Goal: Ask a question

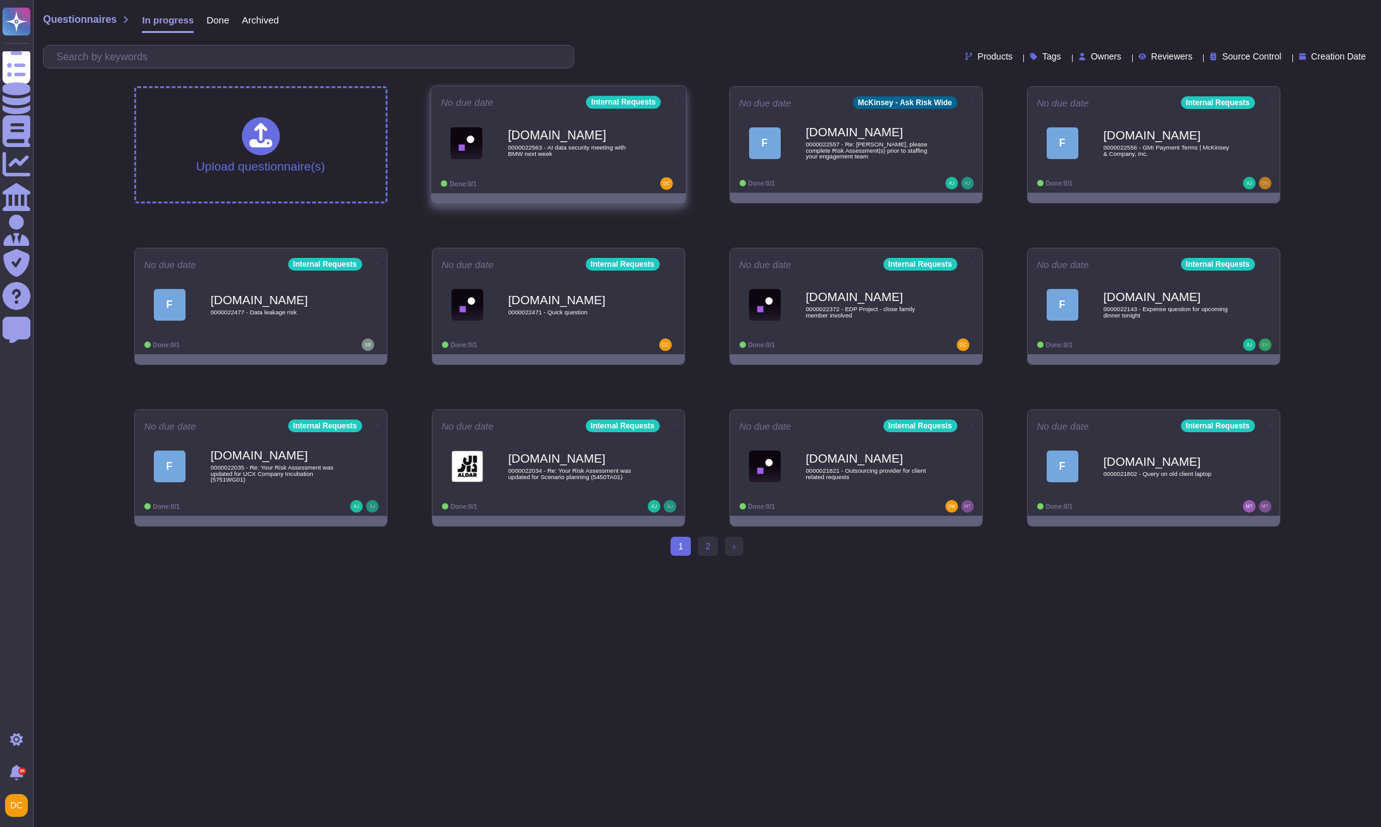
click at [564, 144] on span "0000022563 - AI data security meeting with BMW next week" at bounding box center [572, 150] width 128 height 12
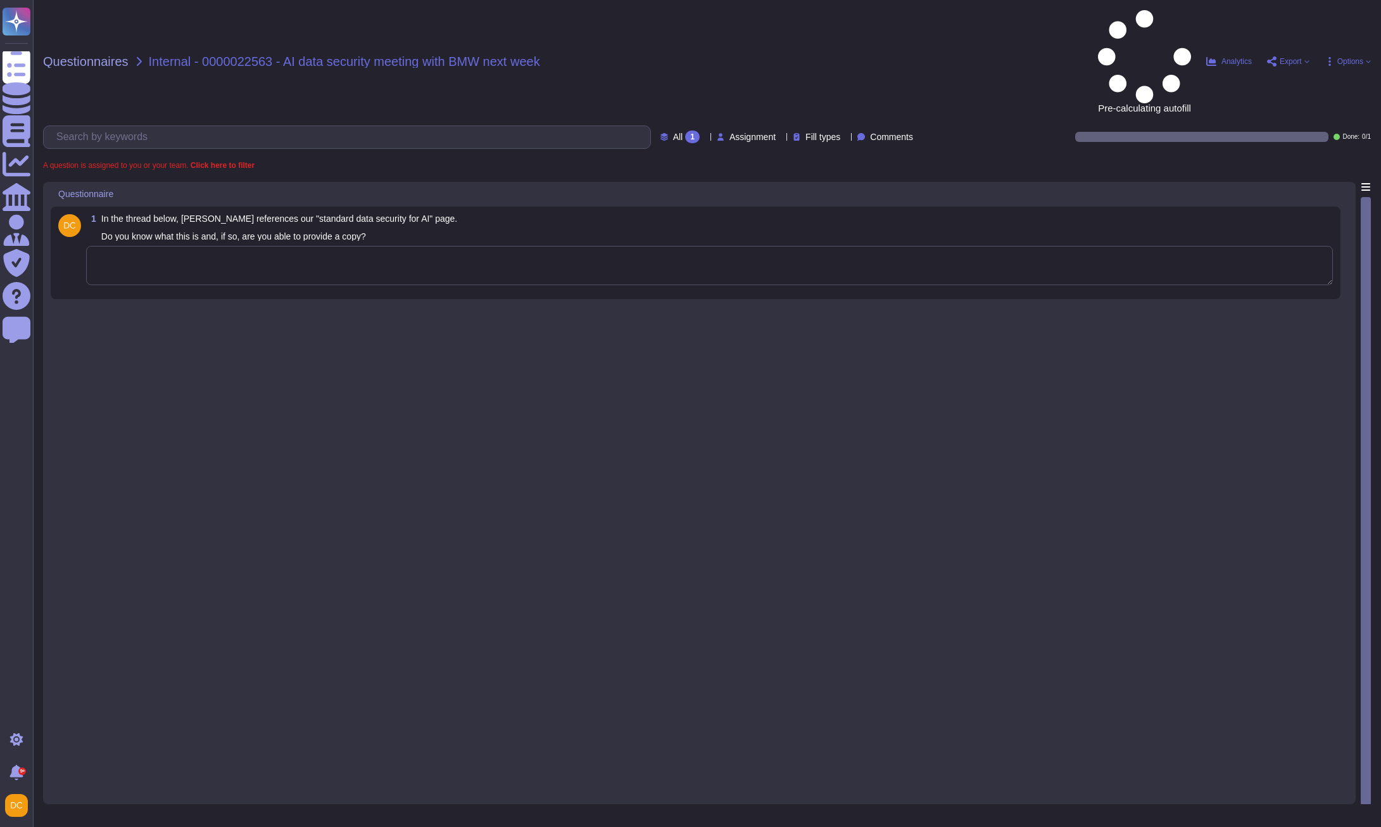
click at [414, 246] on textarea at bounding box center [709, 265] width 1247 height 39
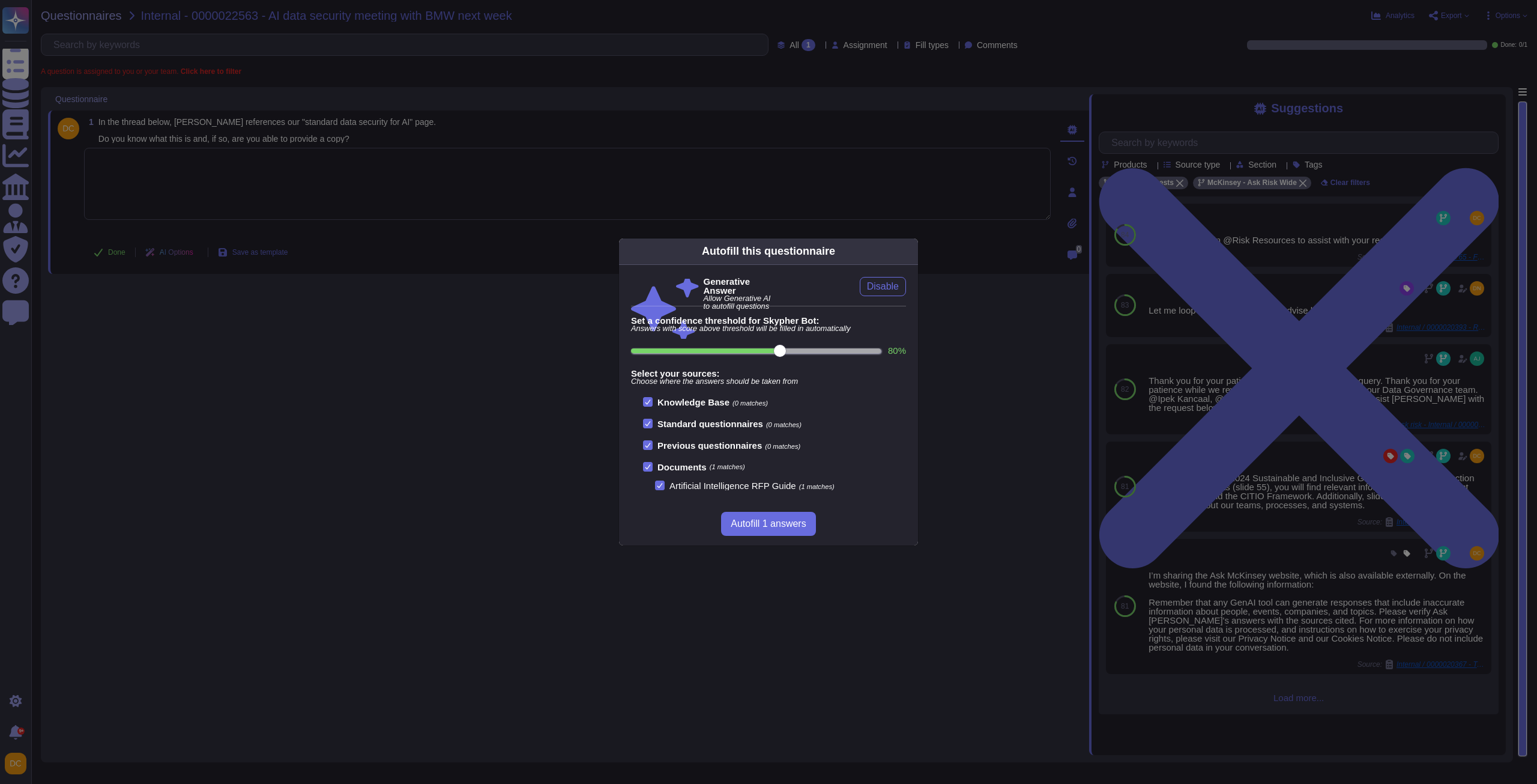
click at [1279, 246] on div "Autofill this questionnaire Generative Answer Allow Generative AI to autofill q…" at bounding box center [768, 392] width 1537 height 784
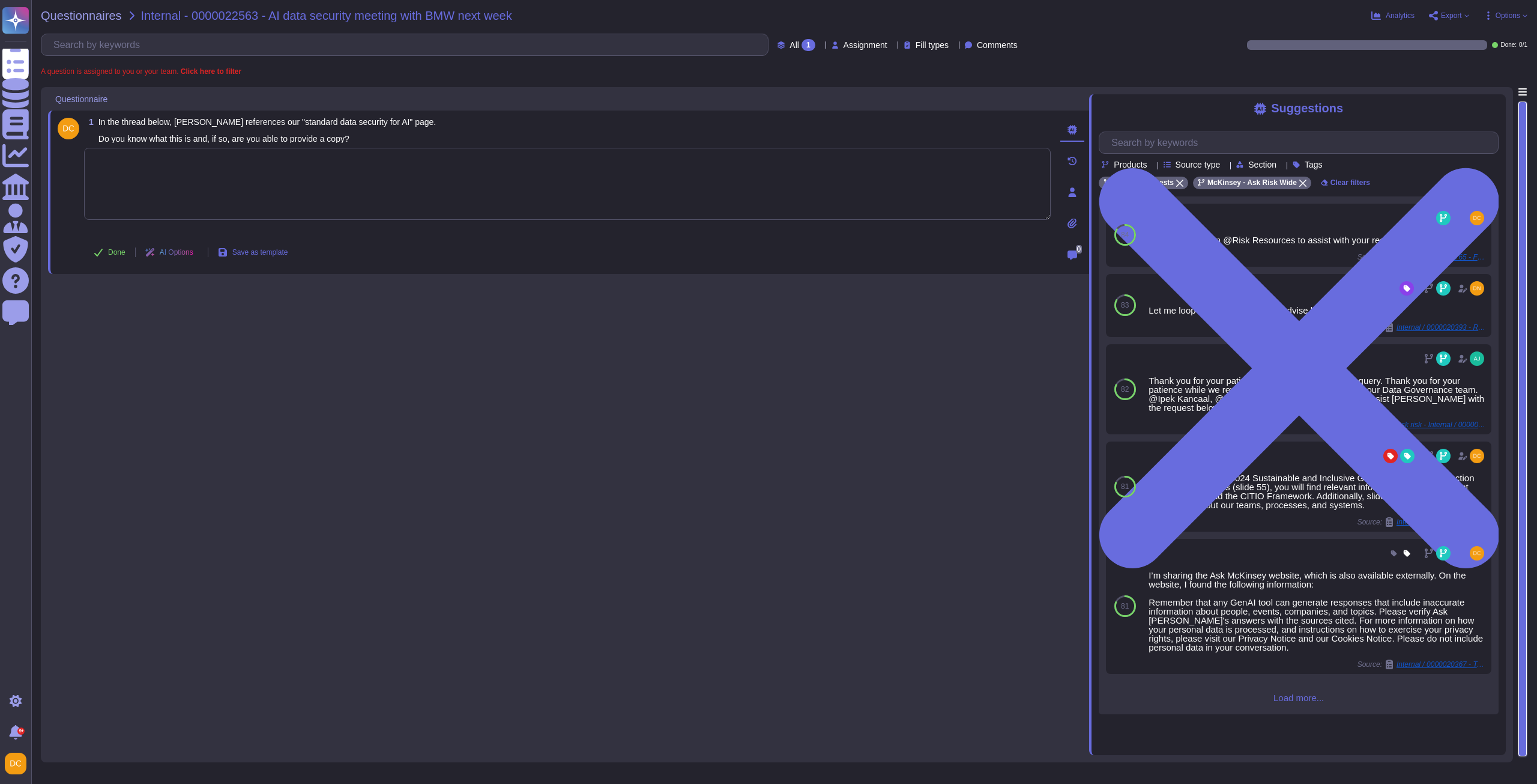
paste textarea "The partner may be referring to the Manage AI Risk page, which includes some re…"
type textarea "The partner may be referring to the Manage AI Risk page, which includes some re…"
click at [105, 255] on button "Done" at bounding box center [110, 251] width 51 height 24
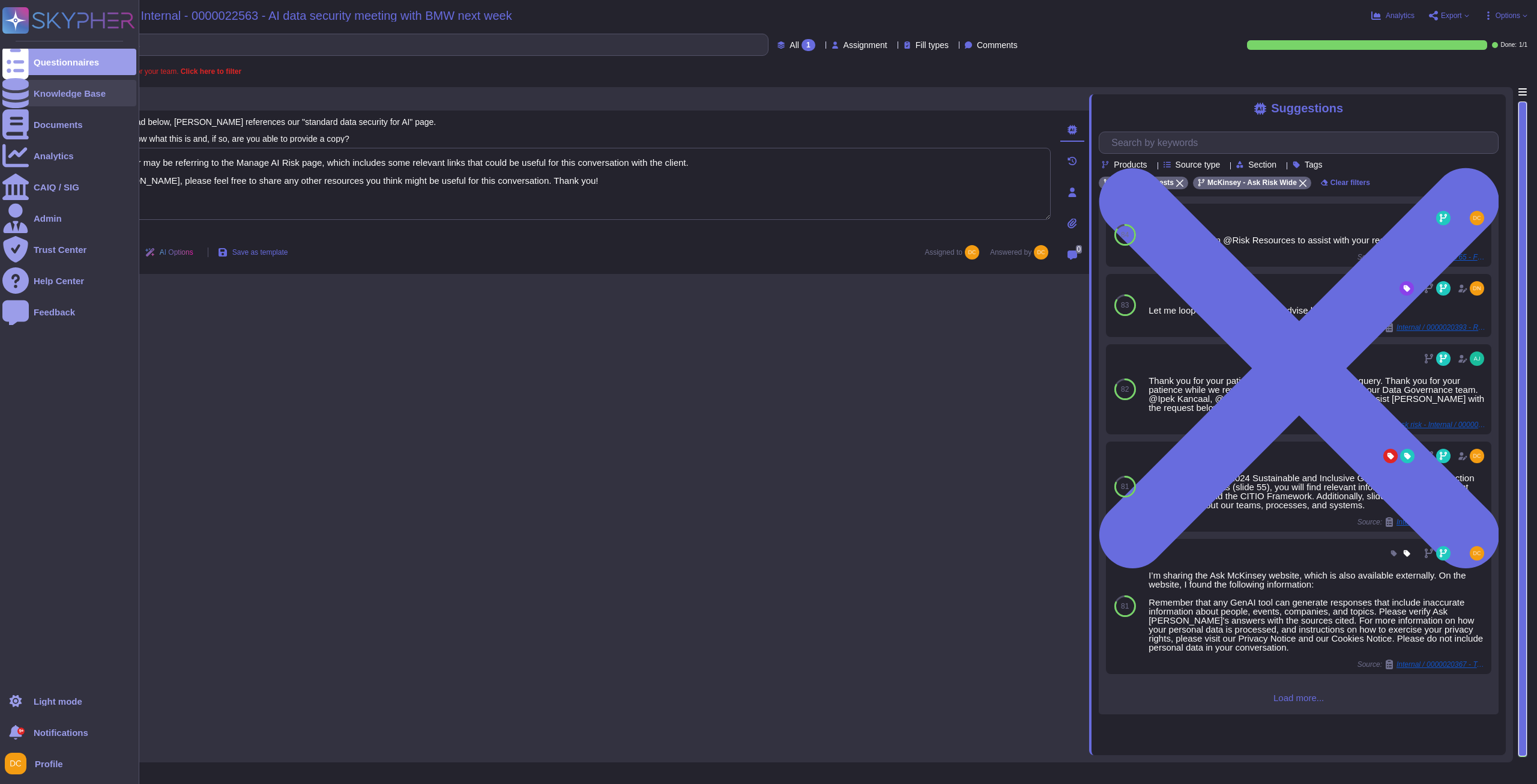
click at [19, 88] on icon at bounding box center [16, 93] width 27 height 30
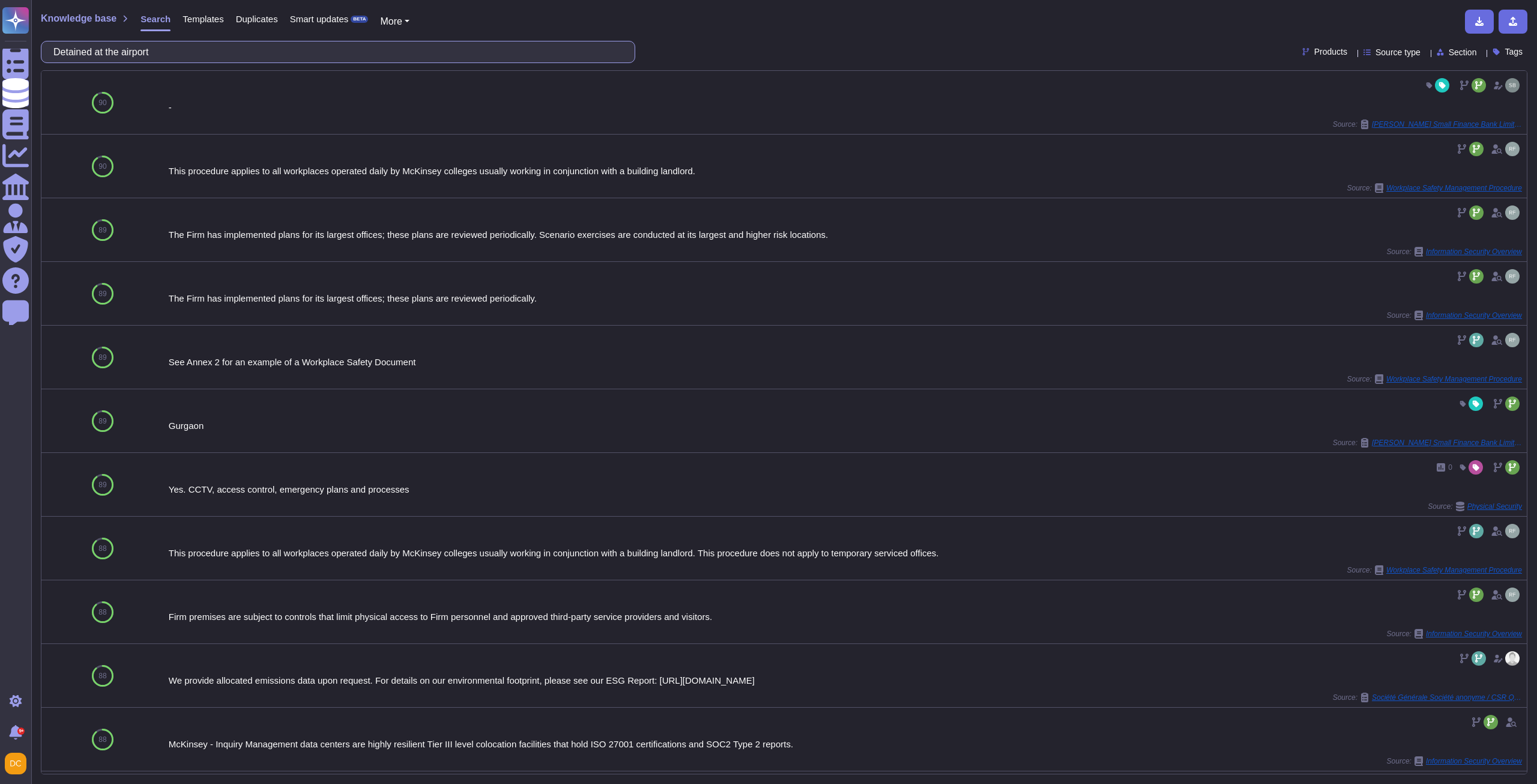
drag, startPoint x: 63, startPoint y: 51, endPoint x: 62, endPoint y: 58, distance: 7.1
click at [63, 51] on input "Detained at the airport" at bounding box center [335, 52] width 576 height 21
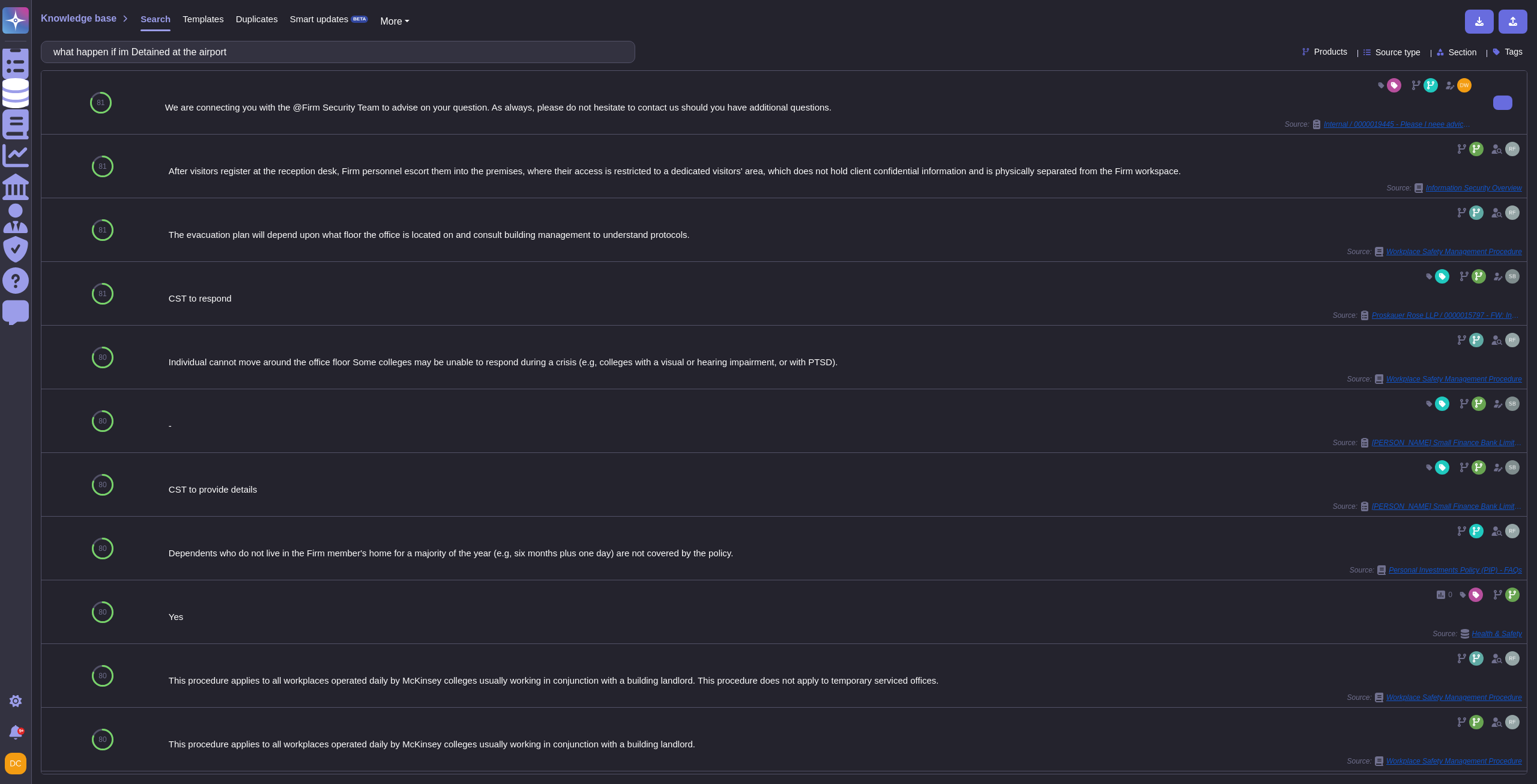
type input "what happen if im Detained at the airport"
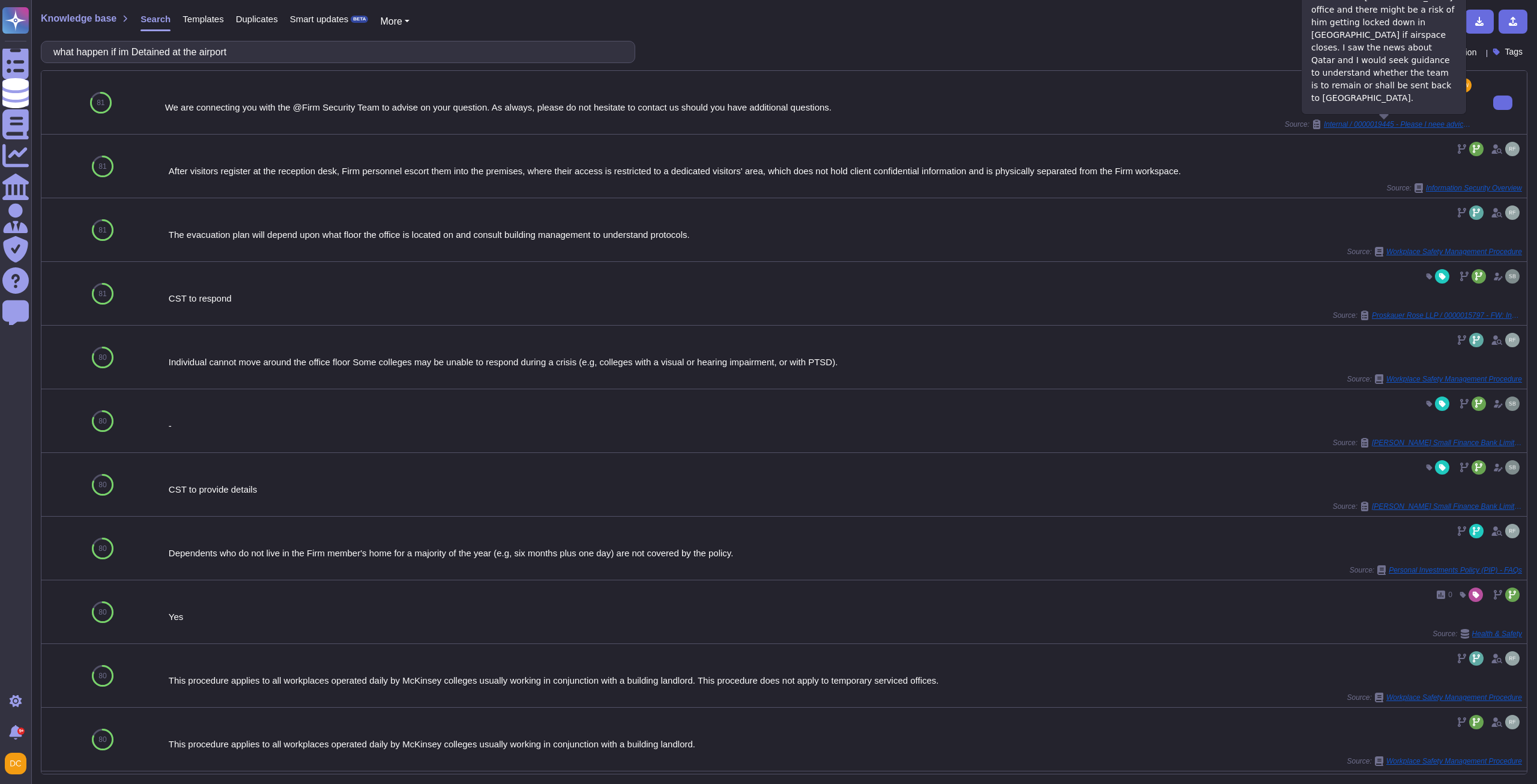
click at [1309, 126] on span "Internal / 0000019445 - Please I neee advice regarding travel for a team staffe…" at bounding box center [1400, 124] width 150 height 8
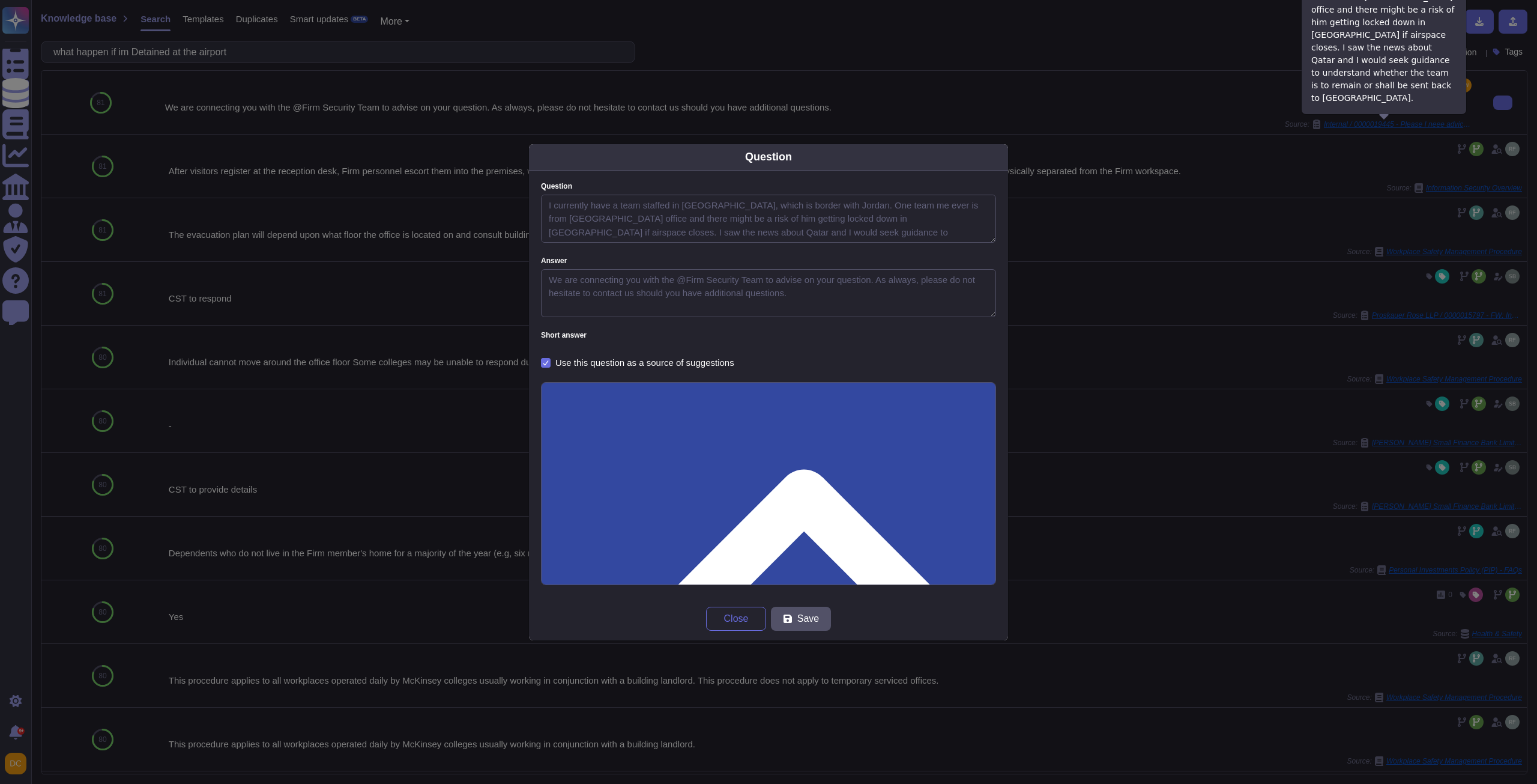
type textarea "I currently have a team staffed in [GEOGRAPHIC_DATA], which is border with Jord…"
type textarea "We are connecting you with the @Firm Security Team to advise on your question. …"
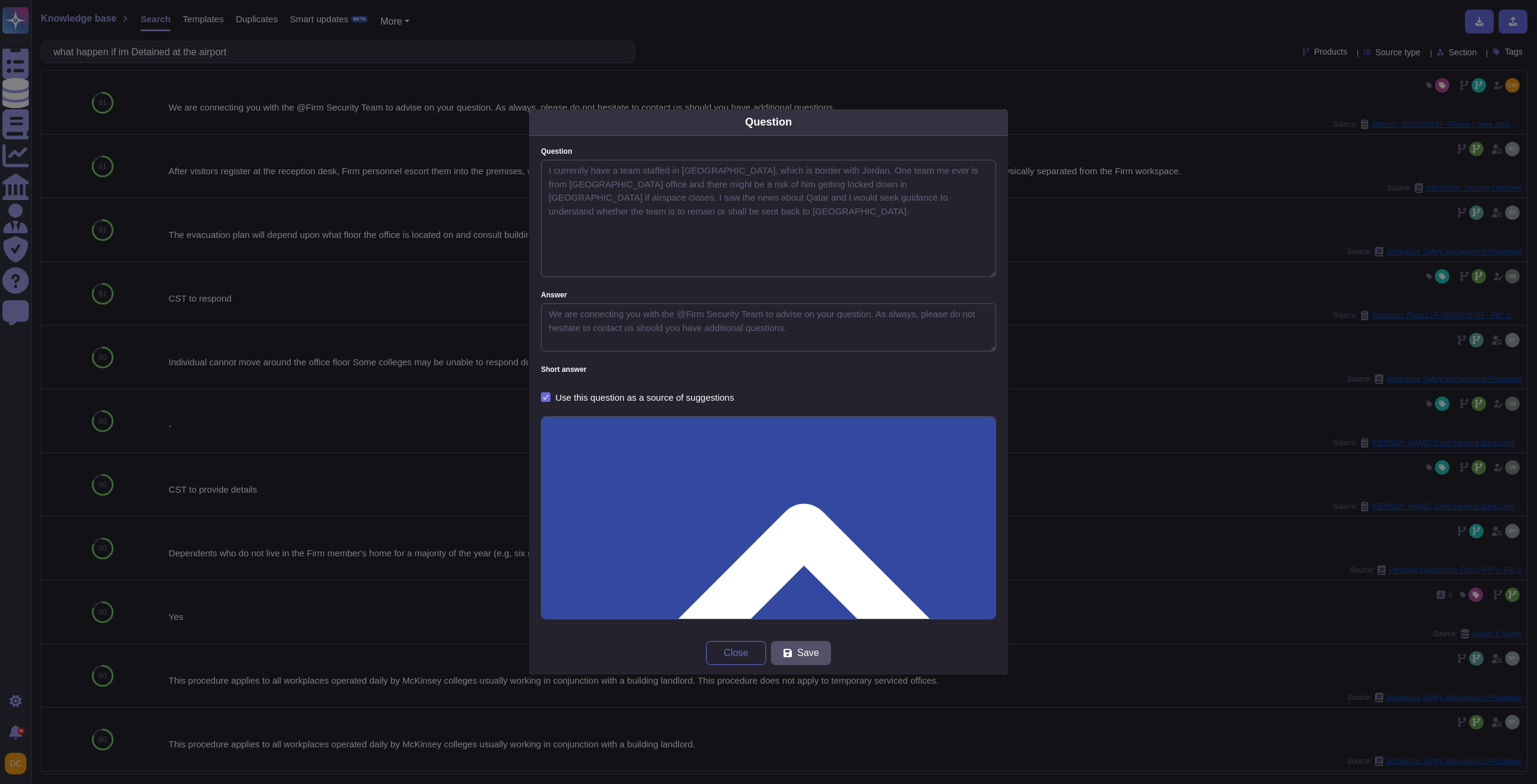
drag, startPoint x: 989, startPoint y: 238, endPoint x: 1000, endPoint y: 307, distance: 69.9
click at [1000, 307] on div "Question I currently have a team staffed in [GEOGRAPHIC_DATA], which is border …" at bounding box center [768, 383] width 479 height 496
click at [723, 652] on button "Close" at bounding box center [736, 652] width 60 height 24
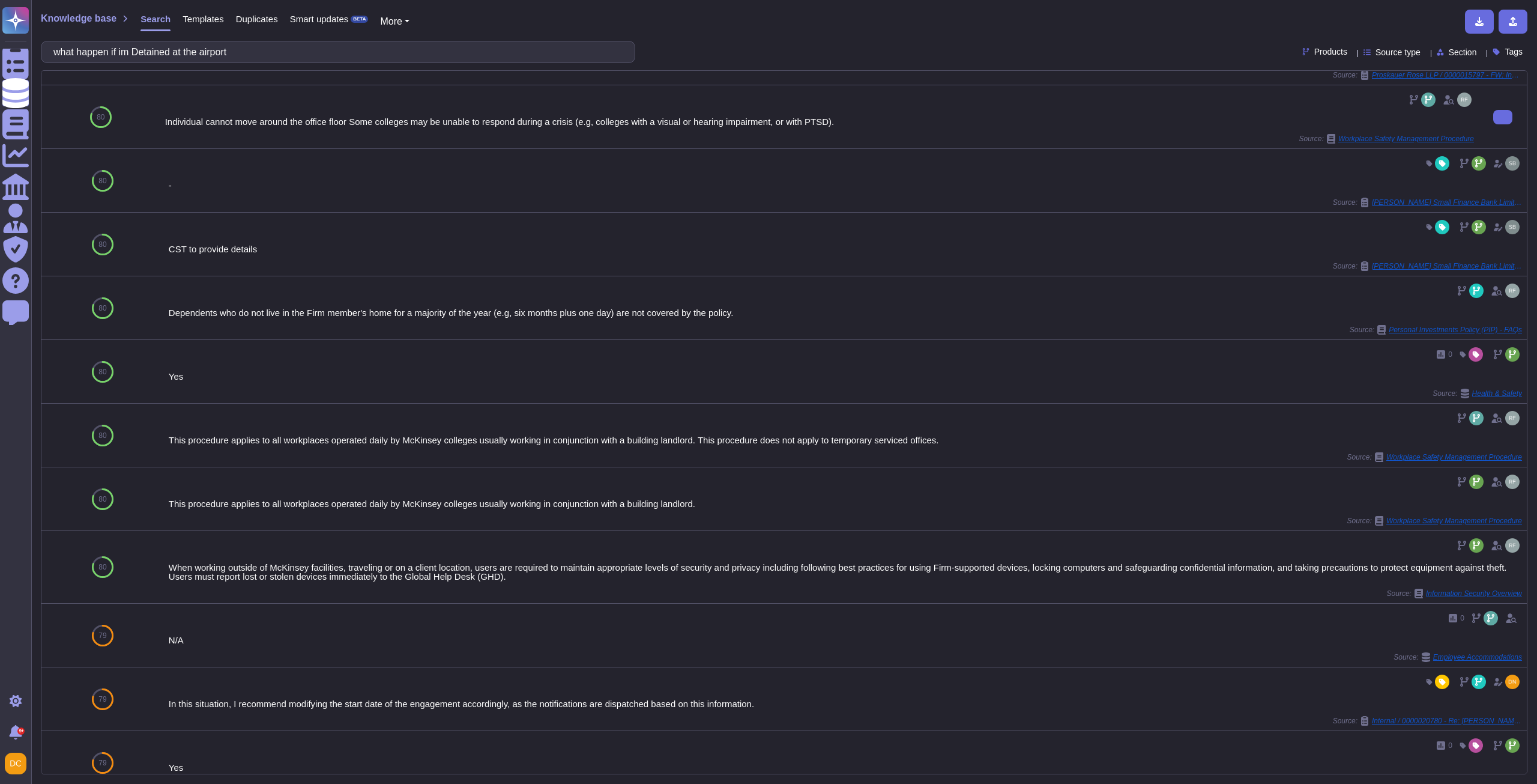
scroll to position [262, 0]
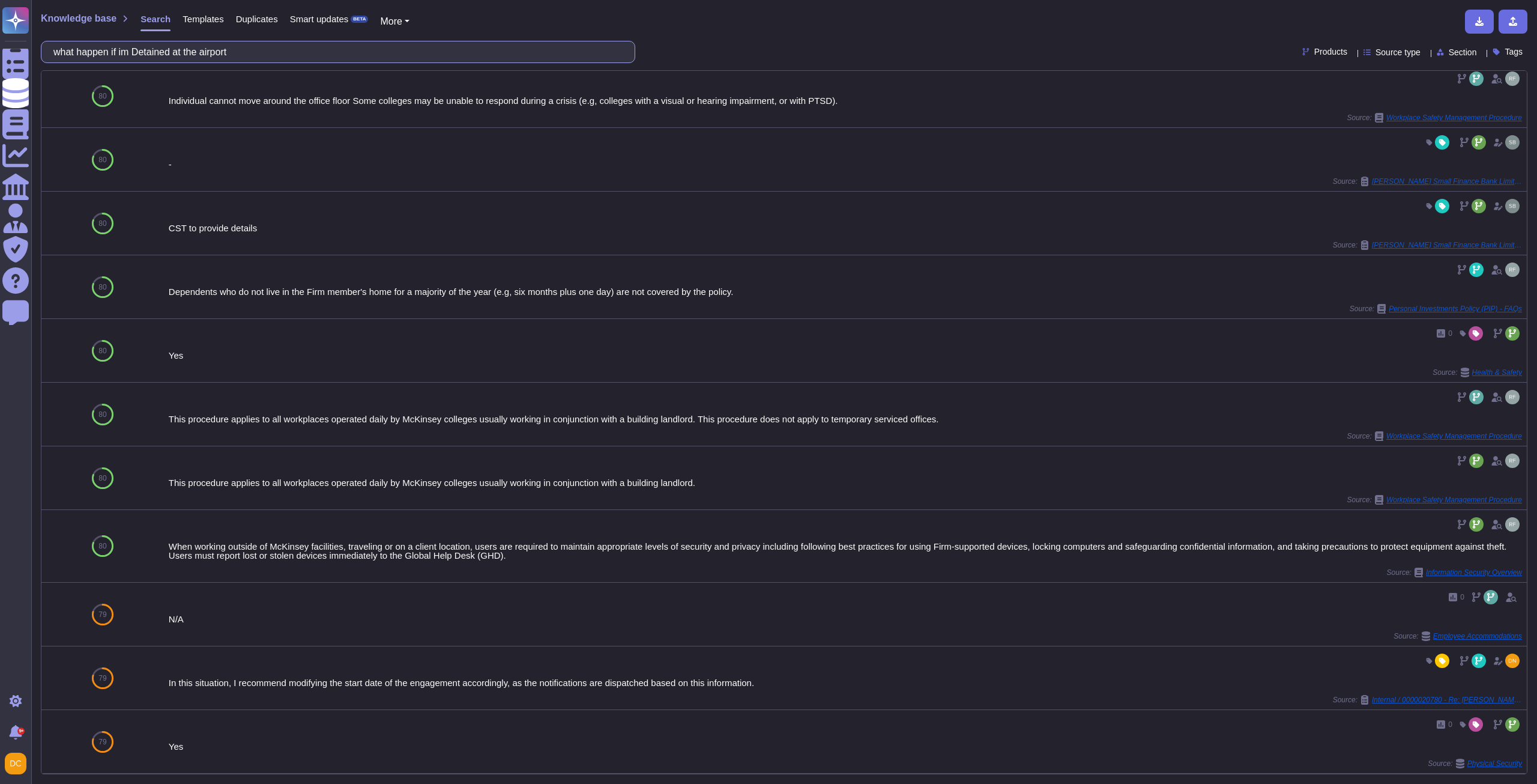
click at [181, 48] on input "what happen if im Detained at the airport" at bounding box center [335, 52] width 576 height 21
paste input "I have a question to ask: I was travelling through [GEOGRAPHIC_DATA] (I am on P…"
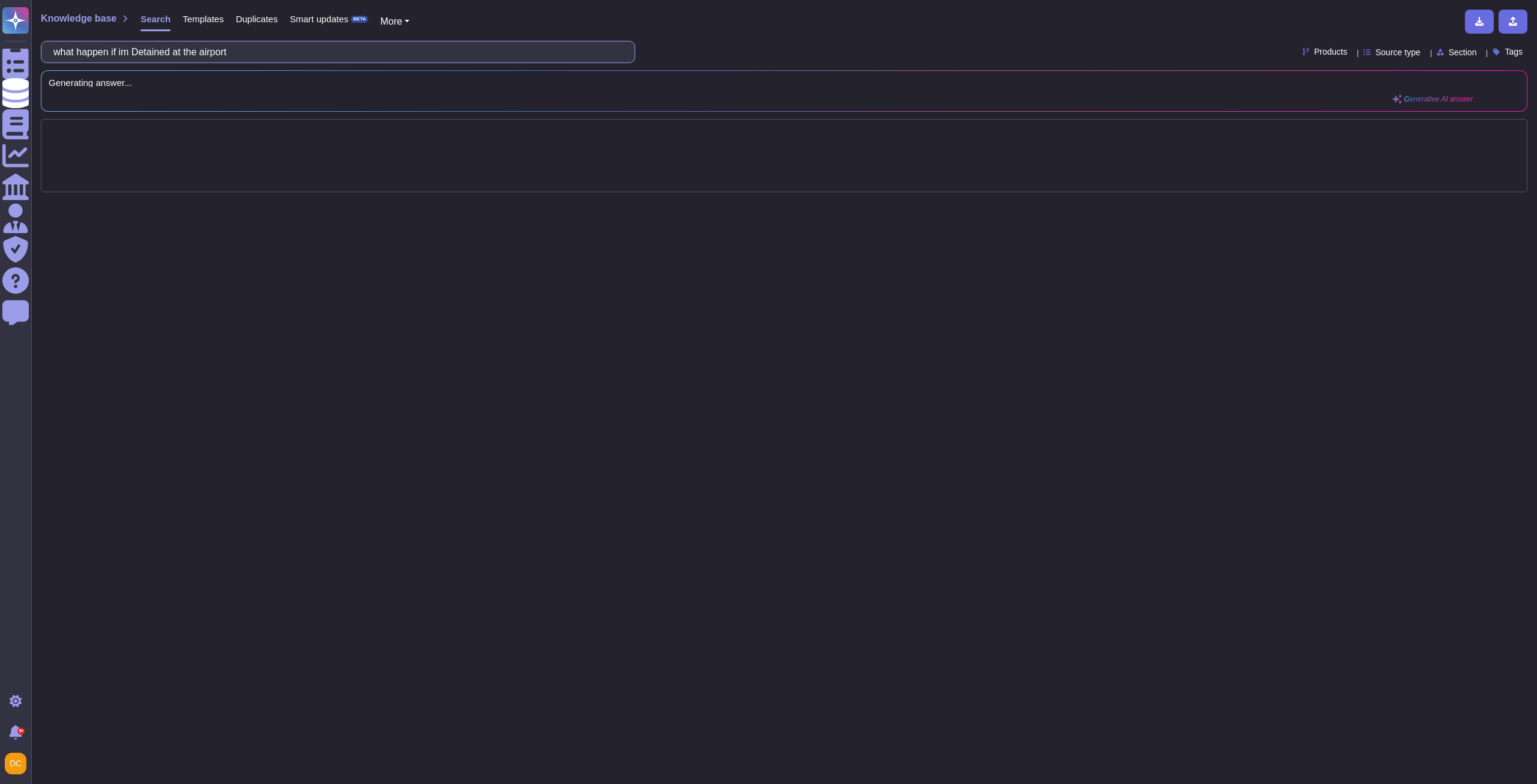
scroll to position [0, 0]
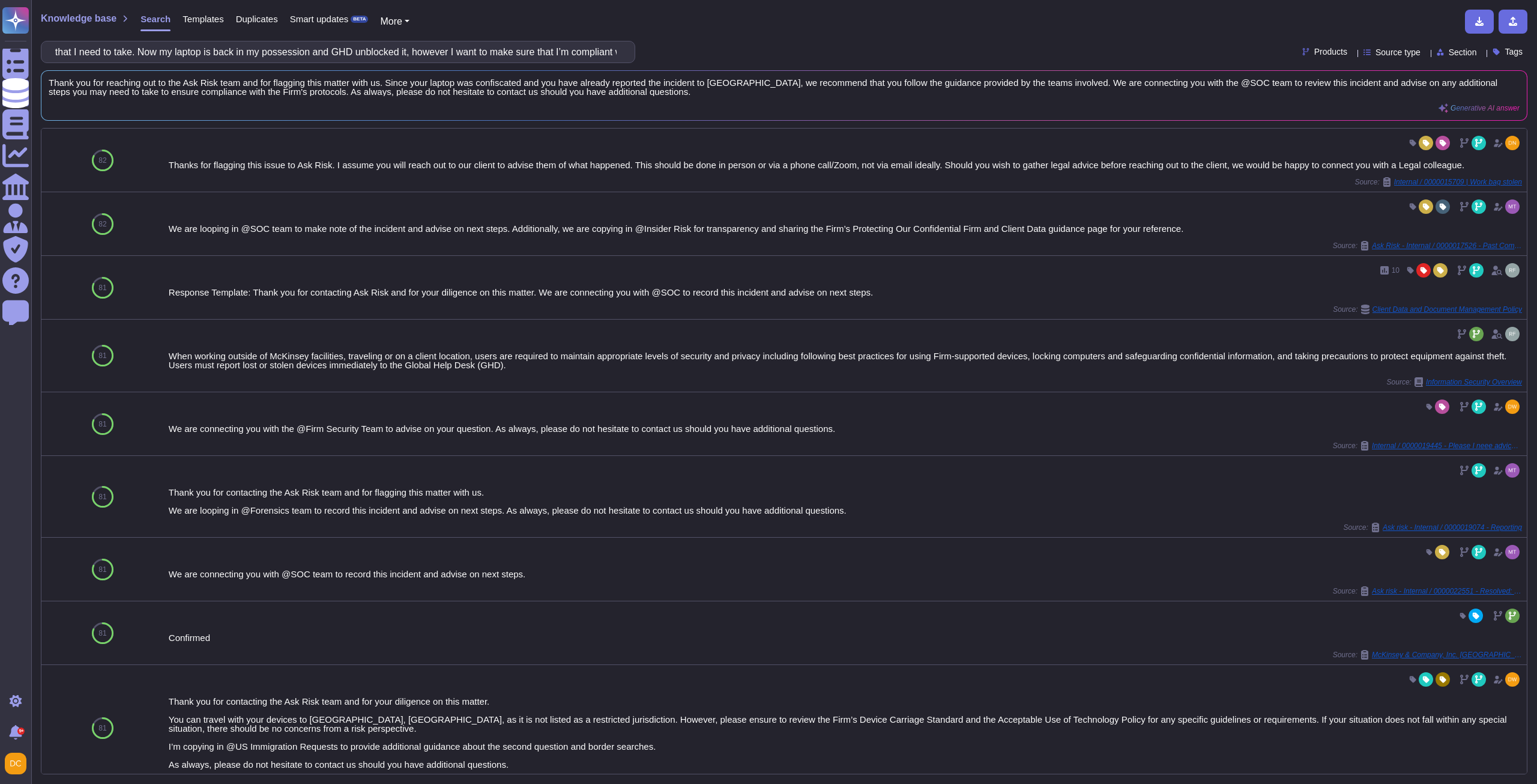
type input "I have a question to ask: I was travelling through [GEOGRAPHIC_DATA] (I am on P…"
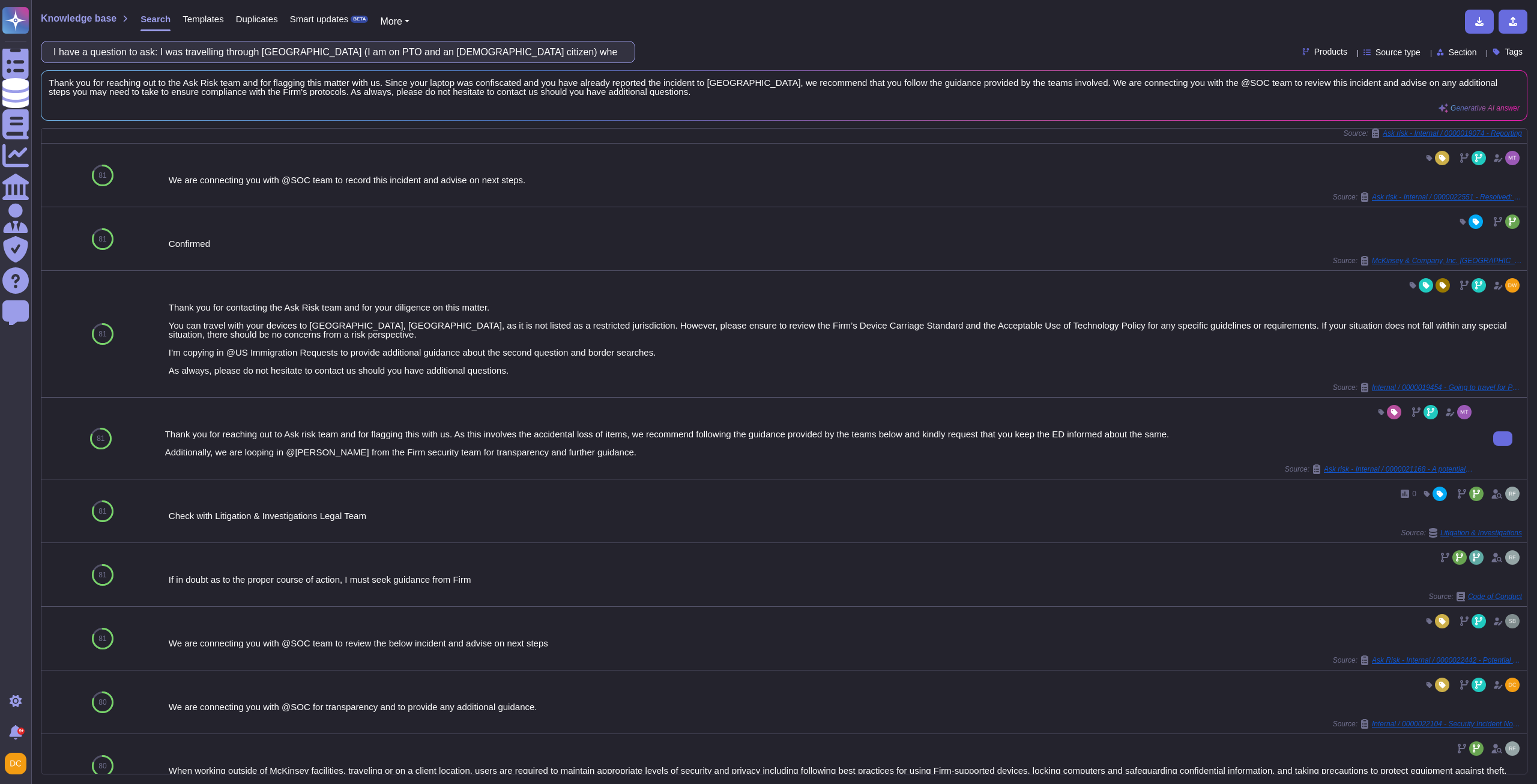
scroll to position [454, 0]
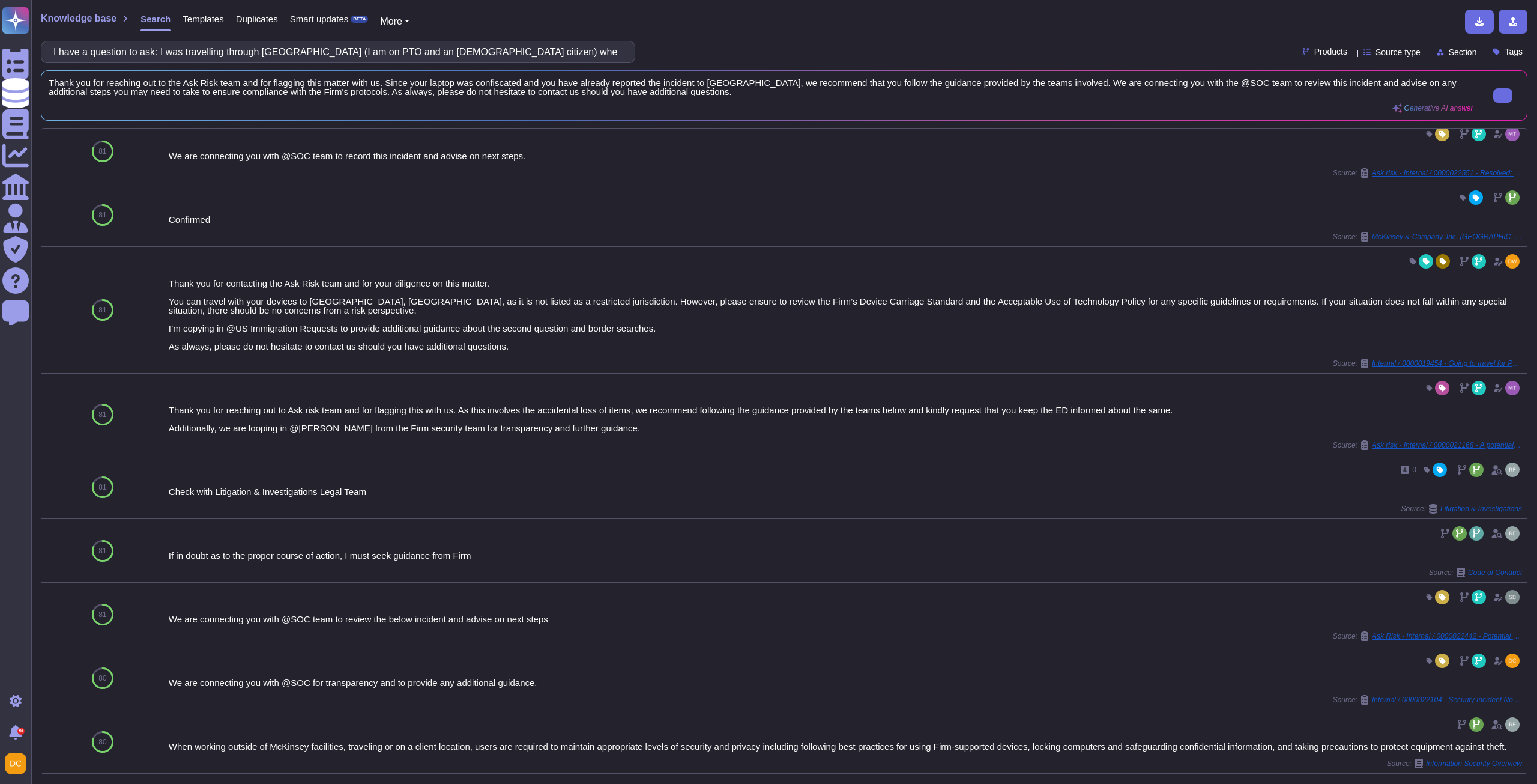
click at [708, 91] on span "Thank you for reaching out to the Ask Risk team and for flagging this matter wi…" at bounding box center [760, 86] width 1425 height 18
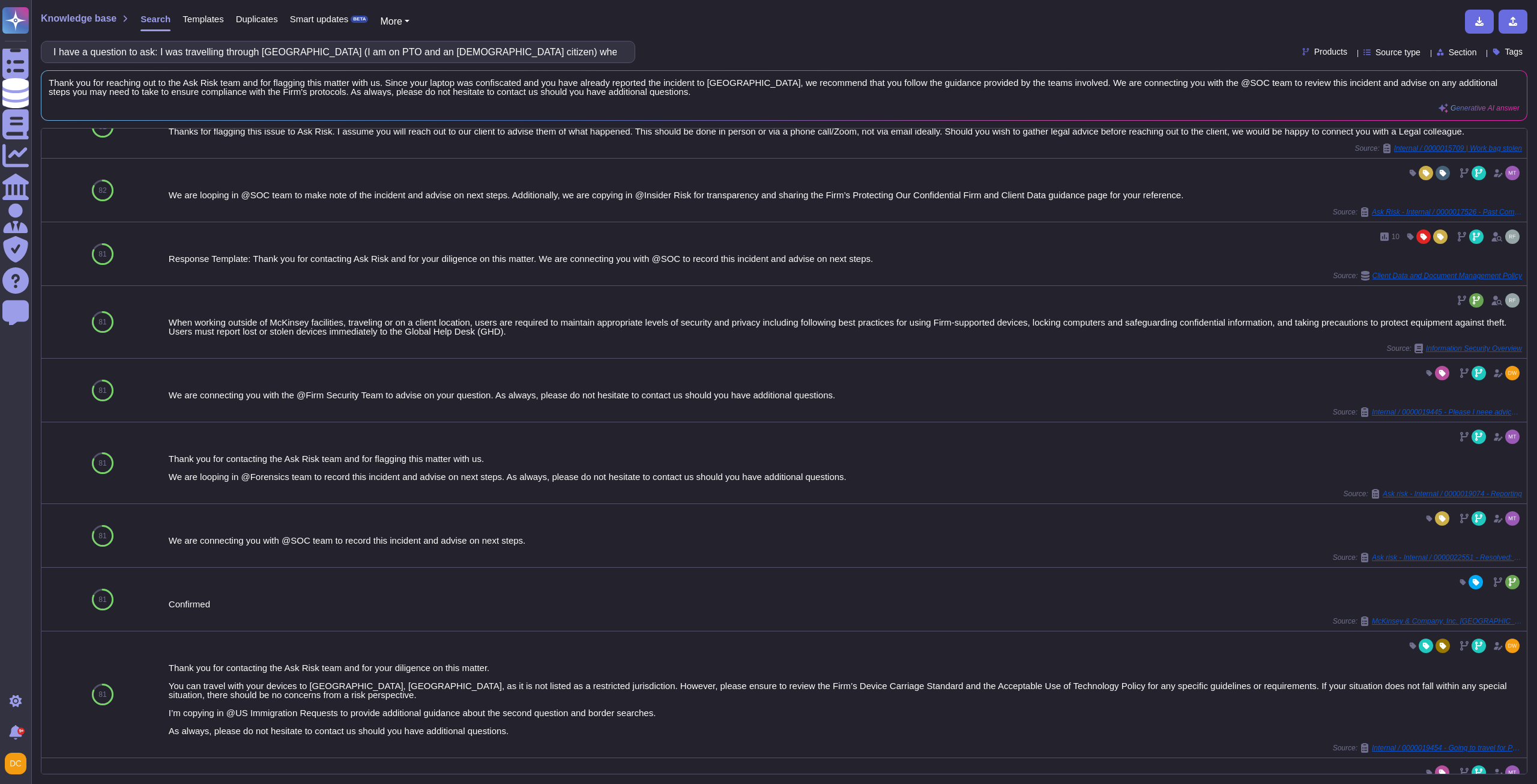
scroll to position [0, 0]
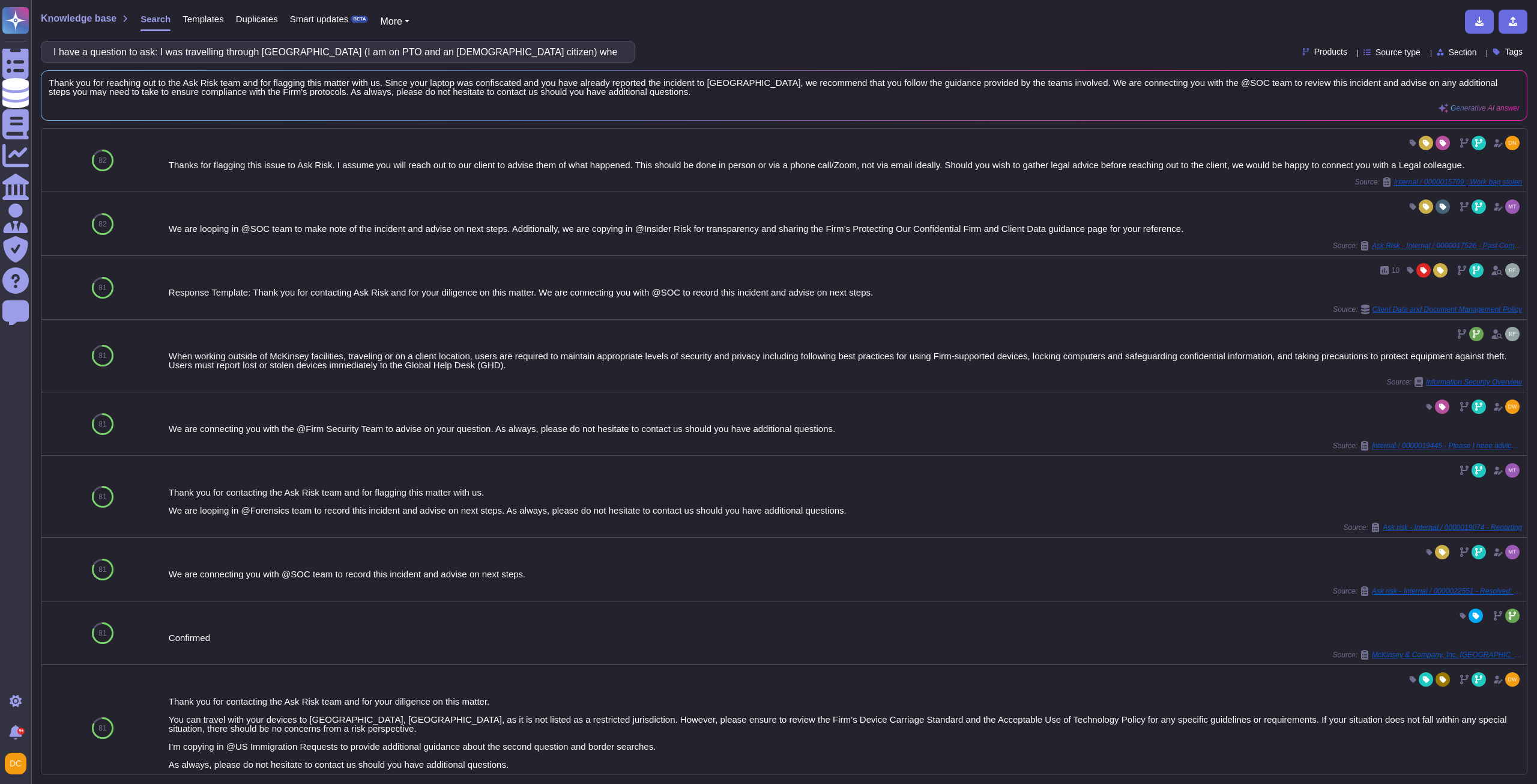
drag, startPoint x: 412, startPoint y: 253, endPoint x: 402, endPoint y: 61, distance: 192.3
